Goal: Information Seeking & Learning: Learn about a topic

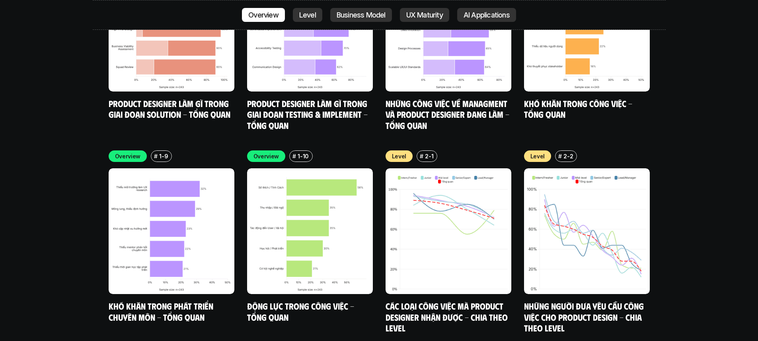
scroll to position [3181, 0]
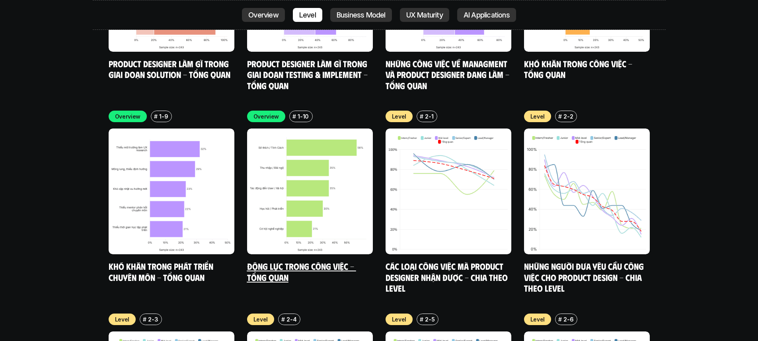
click at [304, 177] on img at bounding box center [310, 192] width 126 height 126
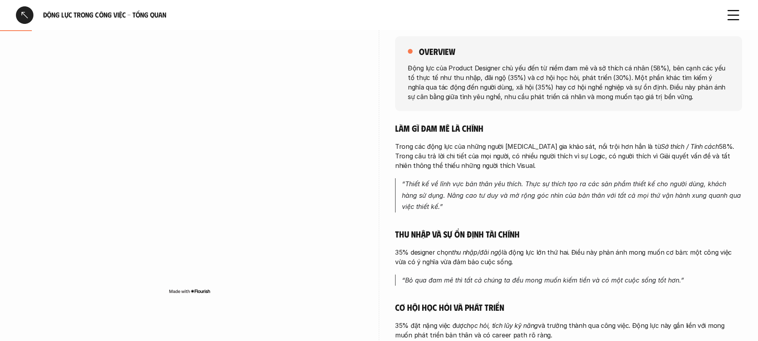
scroll to position [121, 0]
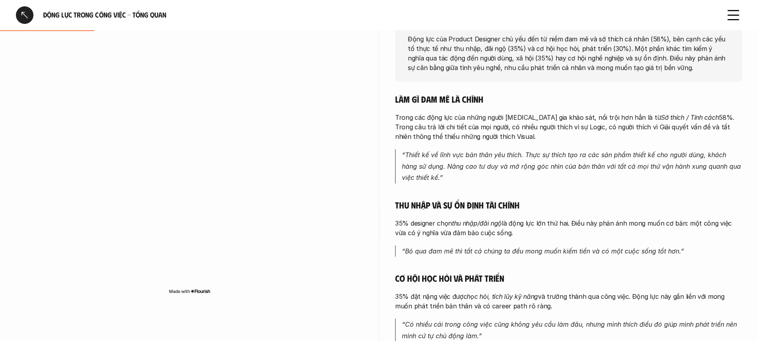
click at [504, 229] on p "35% designer chọn thu nhập/đãi ngộ là động lực lớn thứ hai. Điều này phản ánh m…" at bounding box center [568, 228] width 347 height 19
drag, startPoint x: 501, startPoint y: 236, endPoint x: 483, endPoint y: 232, distance: 18.6
click at [500, 236] on p "35% designer chọn thu nhập/đãi ngộ là động lực lớn thứ hai. Điều này phản ánh m…" at bounding box center [568, 228] width 347 height 19
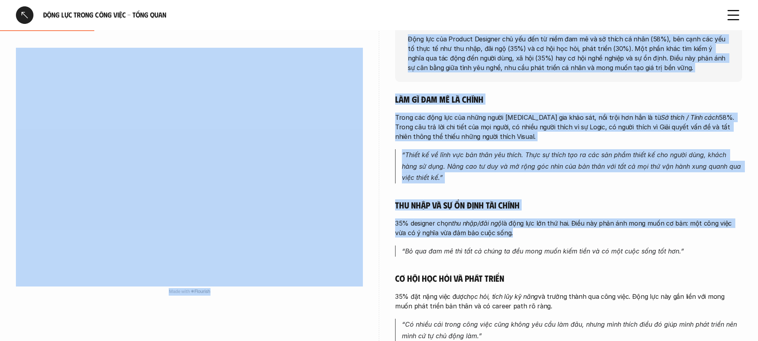
drag, startPoint x: 502, startPoint y: 234, endPoint x: 371, endPoint y: 220, distance: 131.4
click at [371, 220] on div "overview Động lực của Product Designer chủ yếu đến từ niềm đam mê và sở thích c…" at bounding box center [379, 240] width 727 height 506
click at [440, 220] on p "35% designer chọn thu nhập/đãi ngộ là động lực lớn thứ hai. Điều này phản ánh m…" at bounding box center [568, 228] width 347 height 19
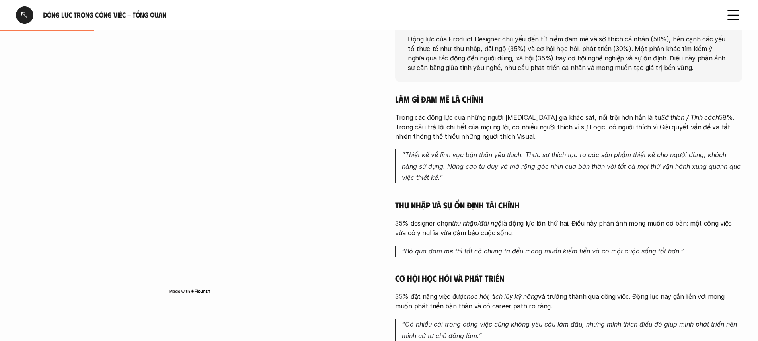
click at [487, 234] on p "35% designer chọn thu nhập/đãi ngộ là động lực lớn thứ hai. Điều này phản ánh m…" at bounding box center [568, 228] width 347 height 19
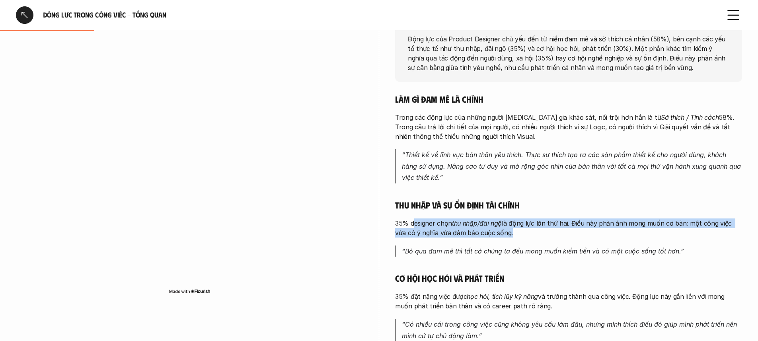
drag, startPoint x: 502, startPoint y: 234, endPoint x: 414, endPoint y: 227, distance: 88.3
click at [414, 227] on p "35% designer chọn thu nhập/đãi ngộ là động lực lớn thứ hai. Điều này phản ánh m…" at bounding box center [568, 228] width 347 height 19
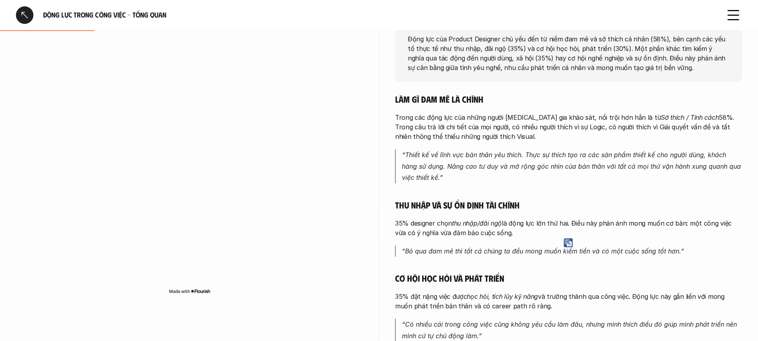
click at [475, 225] on em "thu nhập/đãi ngộ" at bounding box center [477, 223] width 50 height 8
click at [513, 233] on p "35% designer chọn thu nhập/đãi ngộ là động lực lớn thứ hai. Điều này phản ánh m…" at bounding box center [568, 228] width 347 height 19
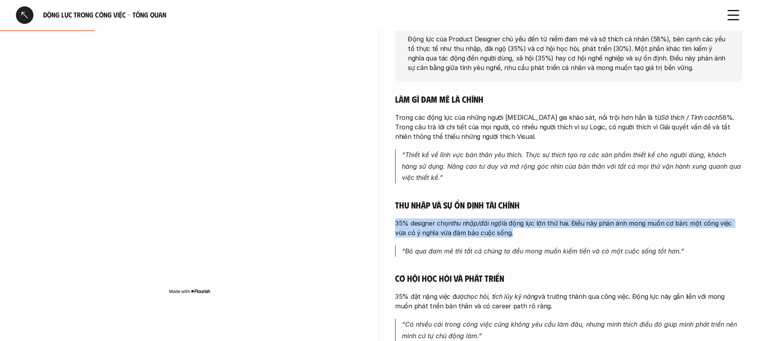
drag, startPoint x: 502, startPoint y: 235, endPoint x: 395, endPoint y: 223, distance: 107.0
click at [395, 223] on p "35% designer chọn thu nhập/đãi ngộ là động lực lớn thứ hai. Điều này phản ánh m…" at bounding box center [568, 228] width 347 height 19
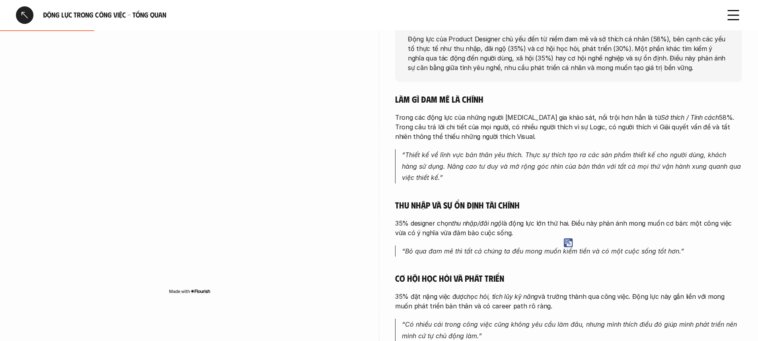
click at [444, 227] on p "35% designer chọn thu nhập/đãi ngộ là động lực lớn thứ hai. Điều này phản ánh m…" at bounding box center [568, 228] width 347 height 19
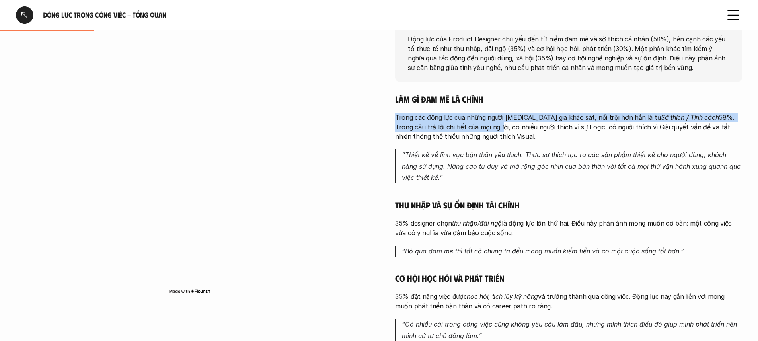
drag, startPoint x: 395, startPoint y: 117, endPoint x: 449, endPoint y: 127, distance: 55.4
click at [449, 127] on p "Trong các động lực của những người tham gia khảo sát, nổi trội hơn hẳn là từ Sở…" at bounding box center [568, 127] width 347 height 29
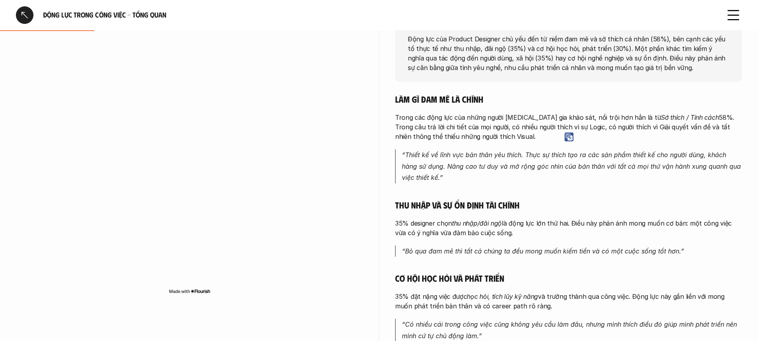
click at [474, 142] on div "Làm gì đam mê là chính Trong các động lực của những người tham gia khảo sát, nổ…" at bounding box center [568, 281] width 347 height 375
drag, startPoint x: 449, startPoint y: 137, endPoint x: 412, endPoint y: 131, distance: 37.5
click at [412, 131] on p "Trong các động lực của những người tham gia khảo sát, nổi trội hơn hẳn là từ Sở…" at bounding box center [568, 127] width 347 height 29
click at [453, 137] on p "Trong các động lực của những người tham gia khảo sát, nổi trội hơn hẳn là từ Sở…" at bounding box center [568, 127] width 347 height 29
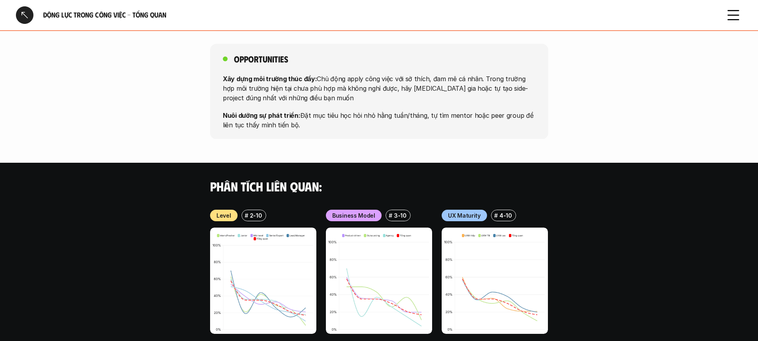
scroll to position [657, 0]
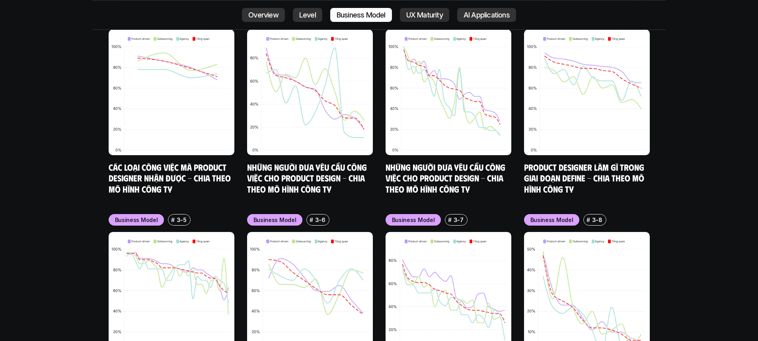
scroll to position [3839, 0]
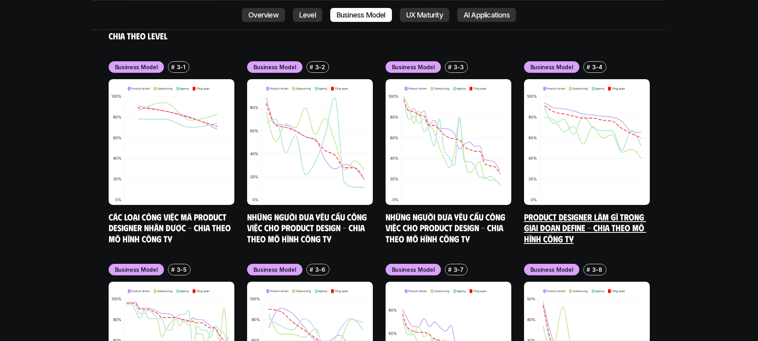
click at [604, 110] on img at bounding box center [587, 142] width 126 height 126
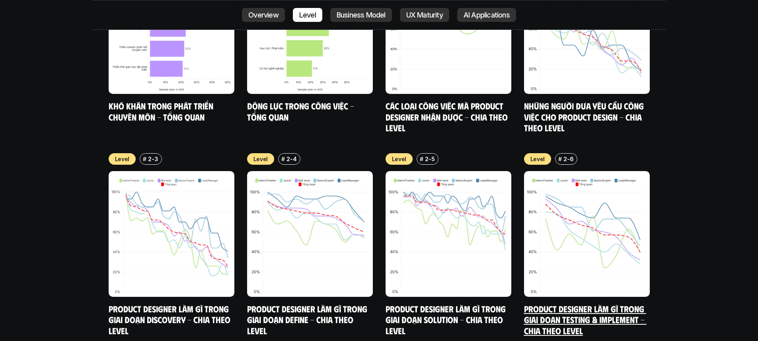
scroll to position [3422, 0]
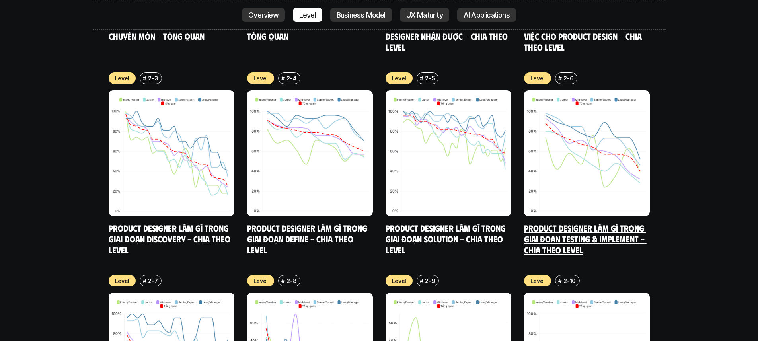
click at [569, 154] on img at bounding box center [587, 153] width 126 height 126
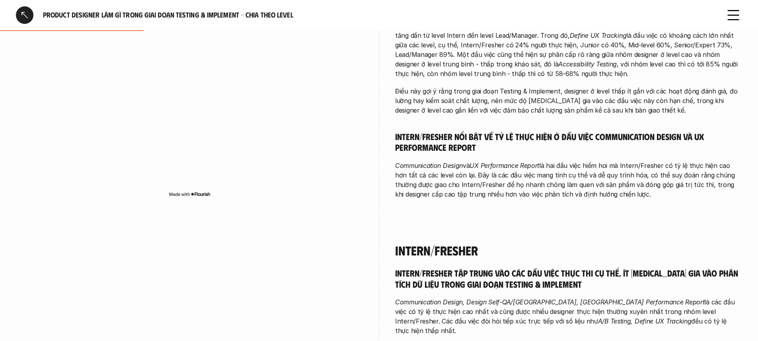
scroll to position [244, 0]
